Goal: Transaction & Acquisition: Purchase product/service

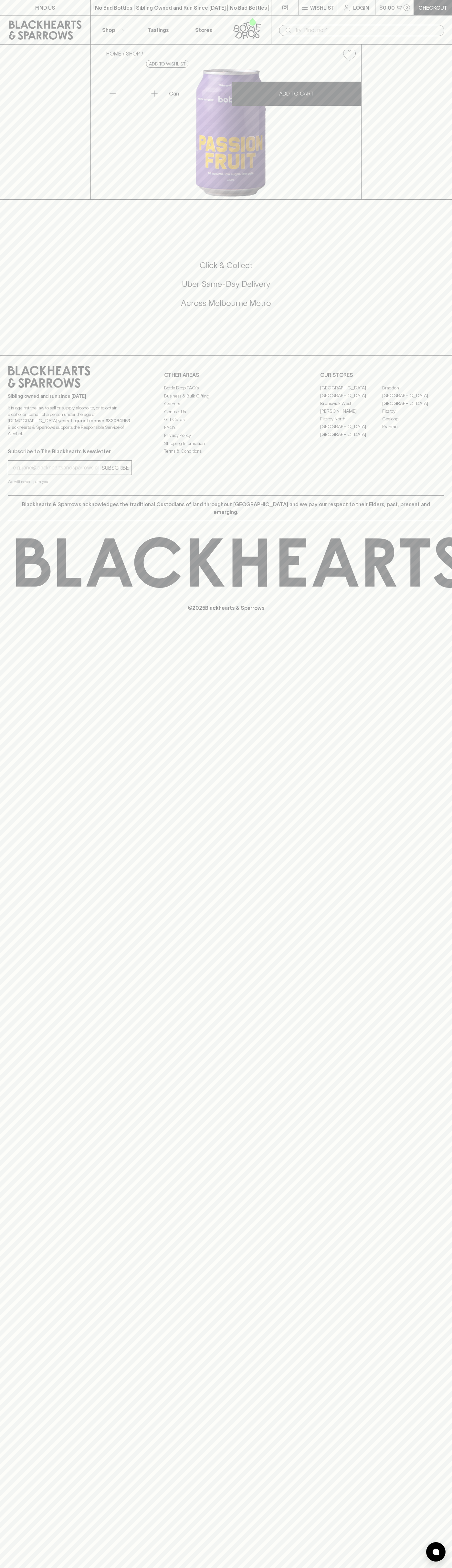
click at [236, 23] on icon at bounding box center [247, 28] width 37 height 21
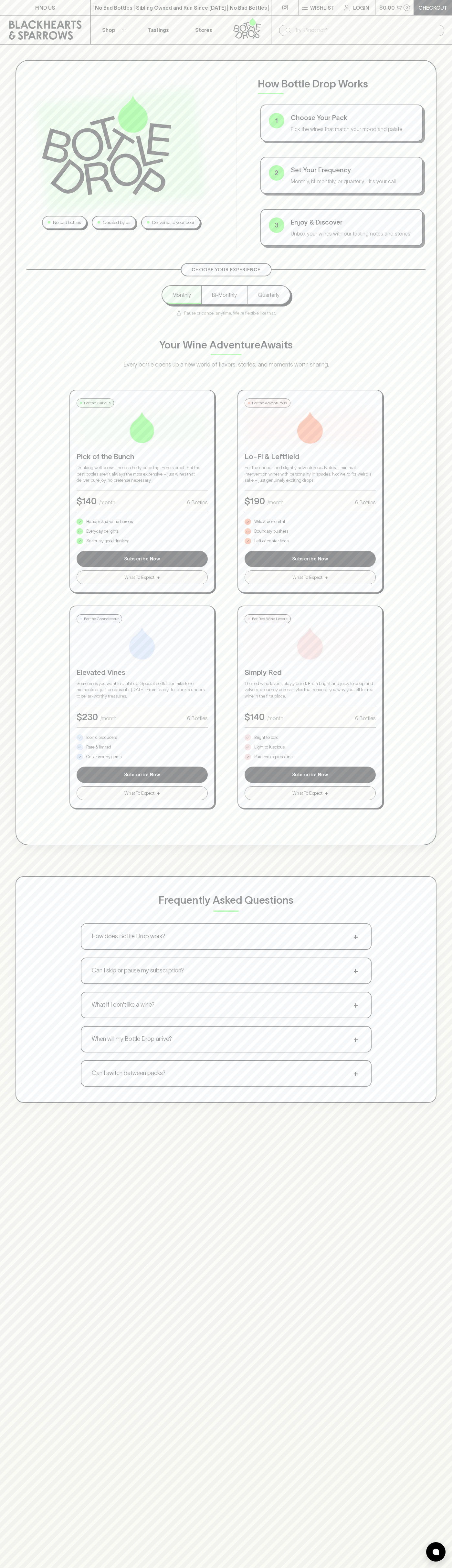
click at [183, 1567] on html "FIND US | No Bad Bottles | Sibling Owned and Run Since [DATE] | No Bad Bottles …" at bounding box center [226, 1013] width 452 height 2027
click at [27, 745] on div "Choose Your Experience Monthly Bi-Monthly Quarterly Pause or cancel anytime. We…" at bounding box center [225, 539] width 399 height 539
